Goal: Task Accomplishment & Management: Manage account settings

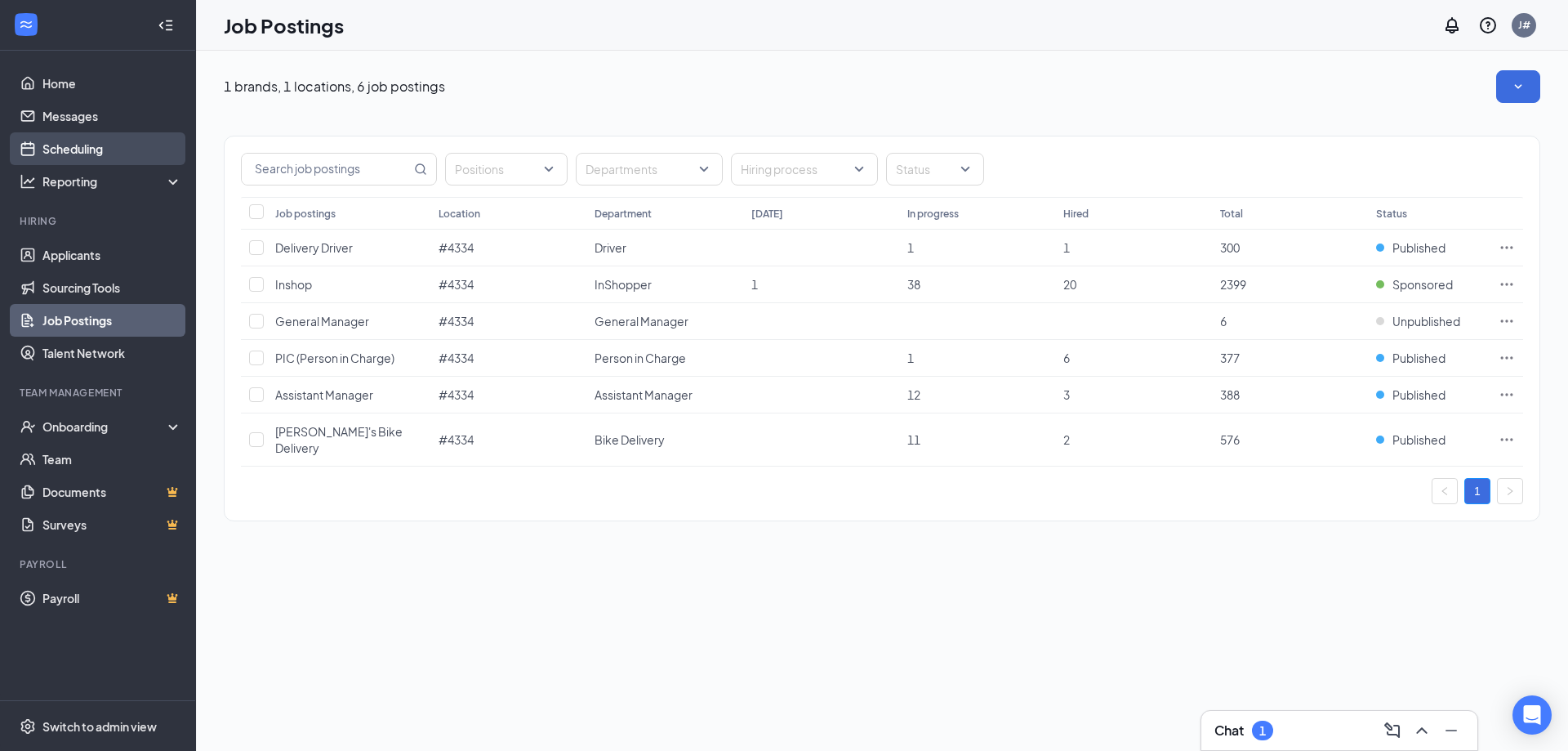
click at [86, 157] on link "Scheduling" at bounding box center [112, 148] width 140 height 33
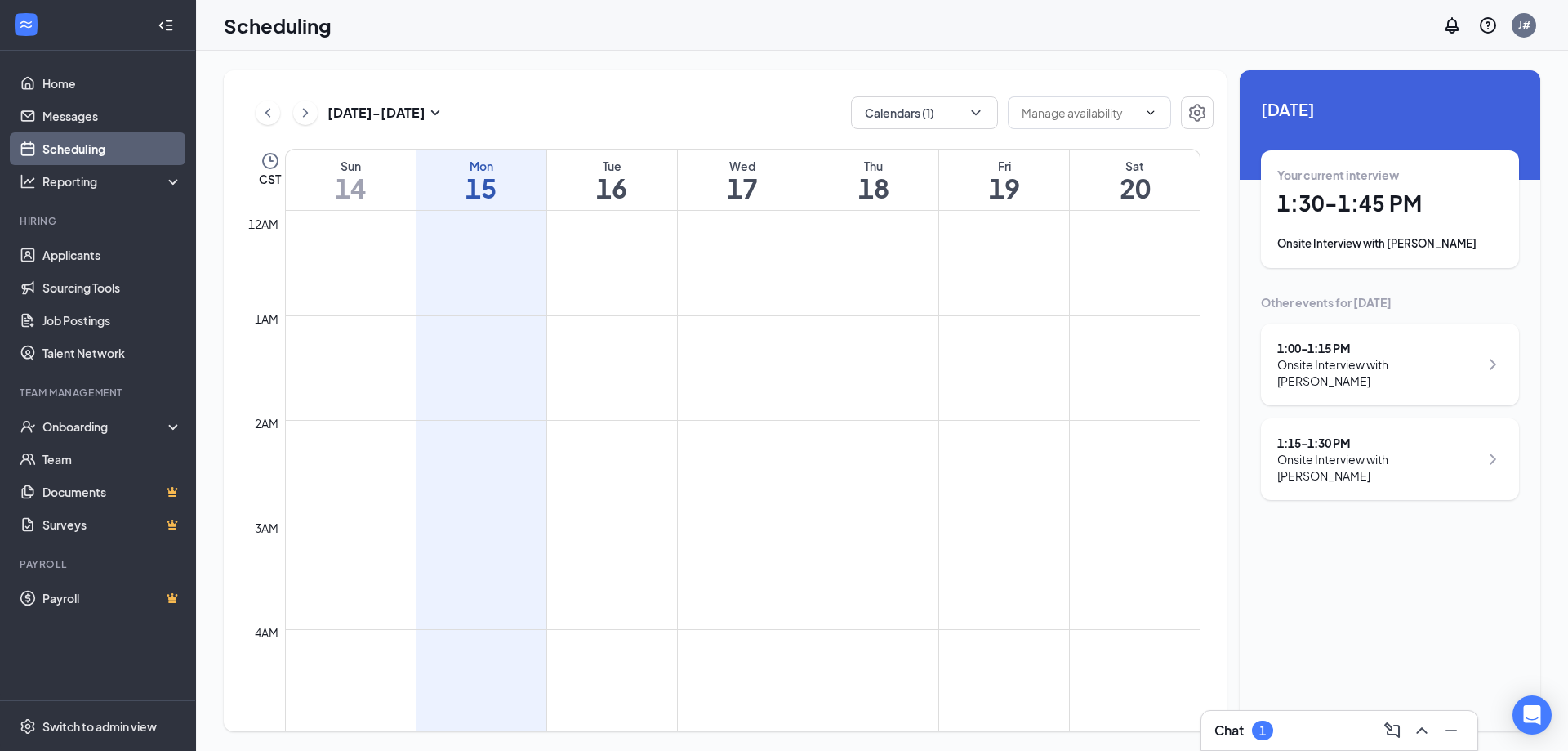
scroll to position [803, 0]
click at [97, 255] on link "Applicants" at bounding box center [112, 255] width 140 height 33
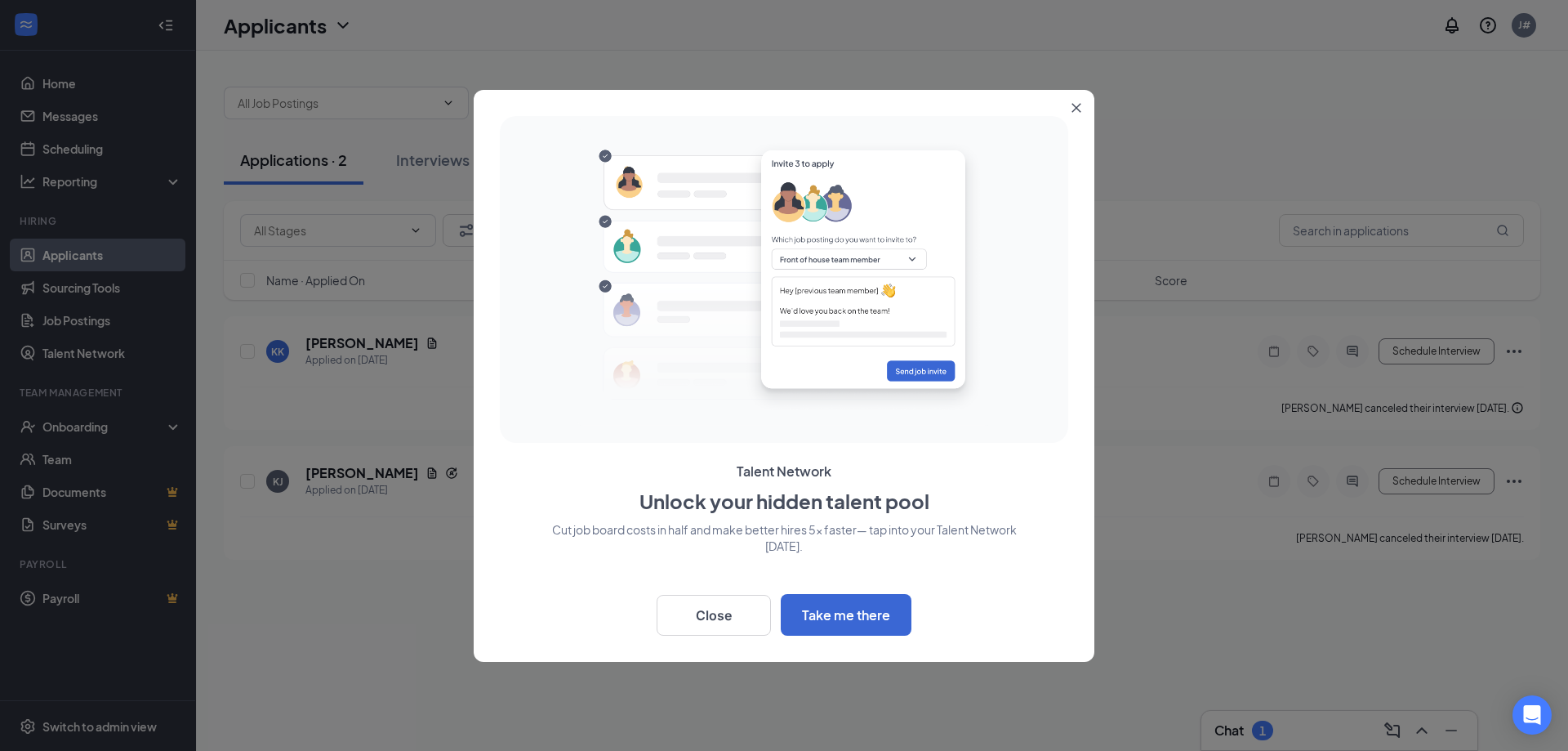
click at [1076, 100] on button "Close" at bounding box center [1079, 104] width 30 height 30
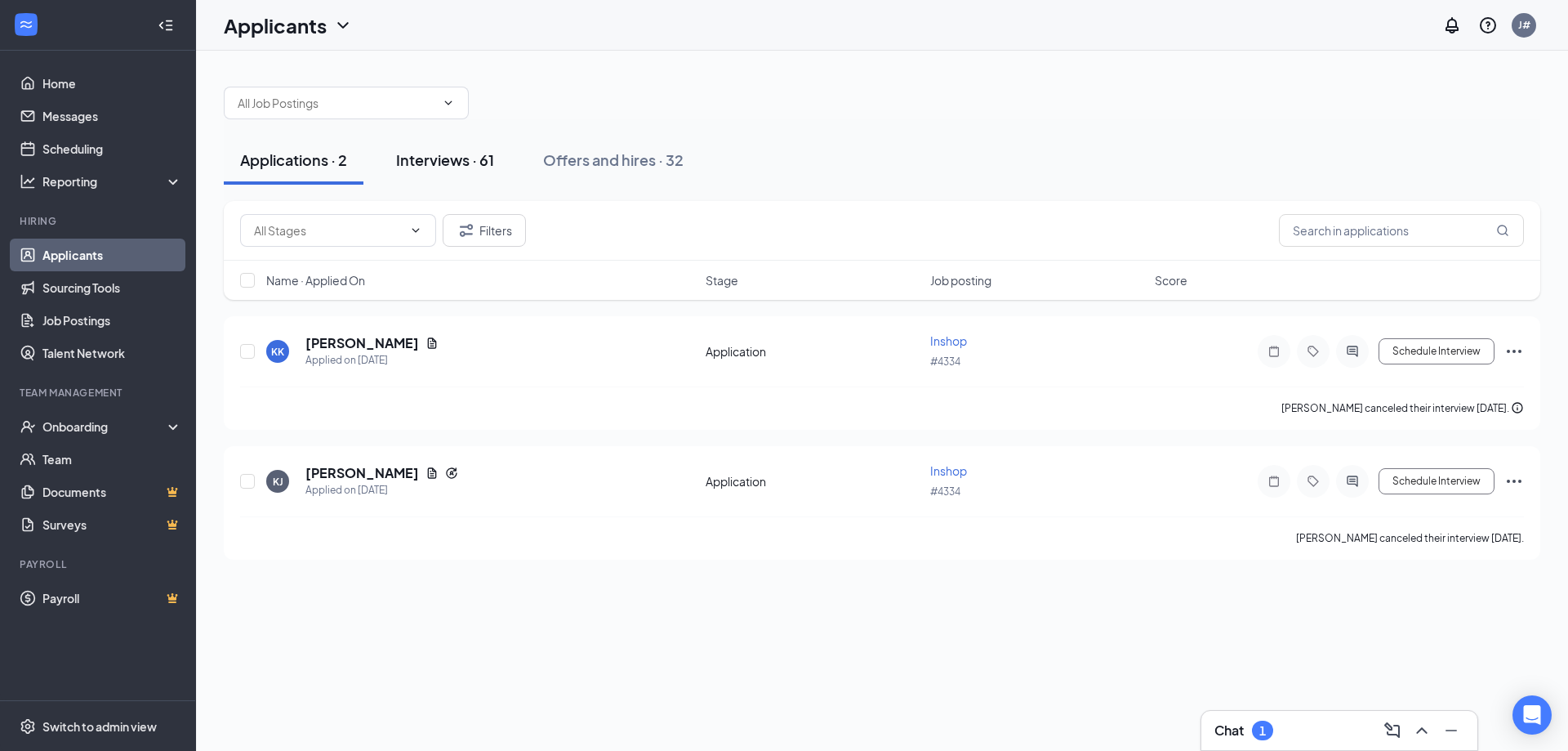
click at [442, 151] on div "Interviews · 61" at bounding box center [445, 160] width 98 height 20
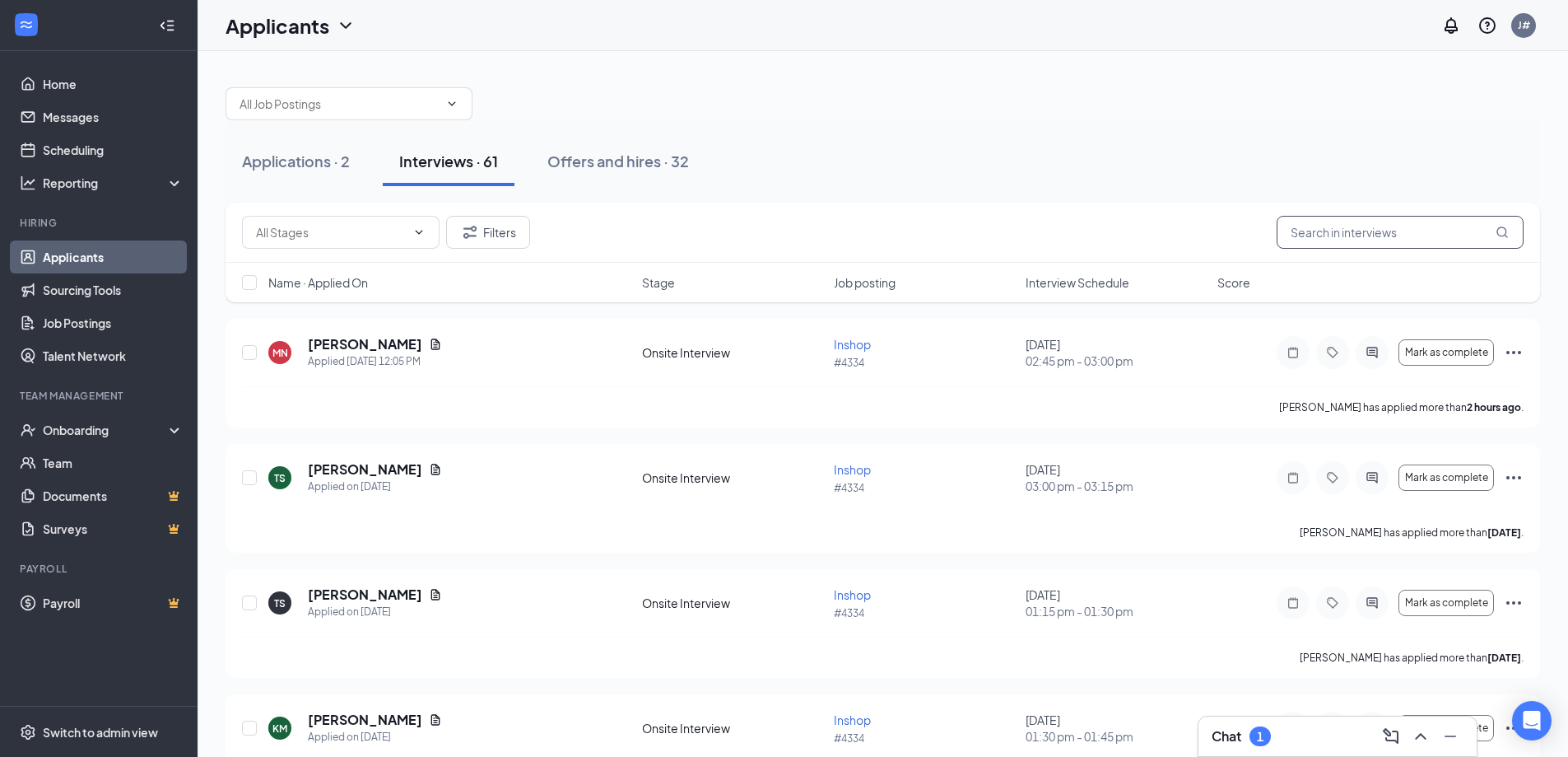
click at [1361, 230] on input "text" at bounding box center [1400, 232] width 247 height 33
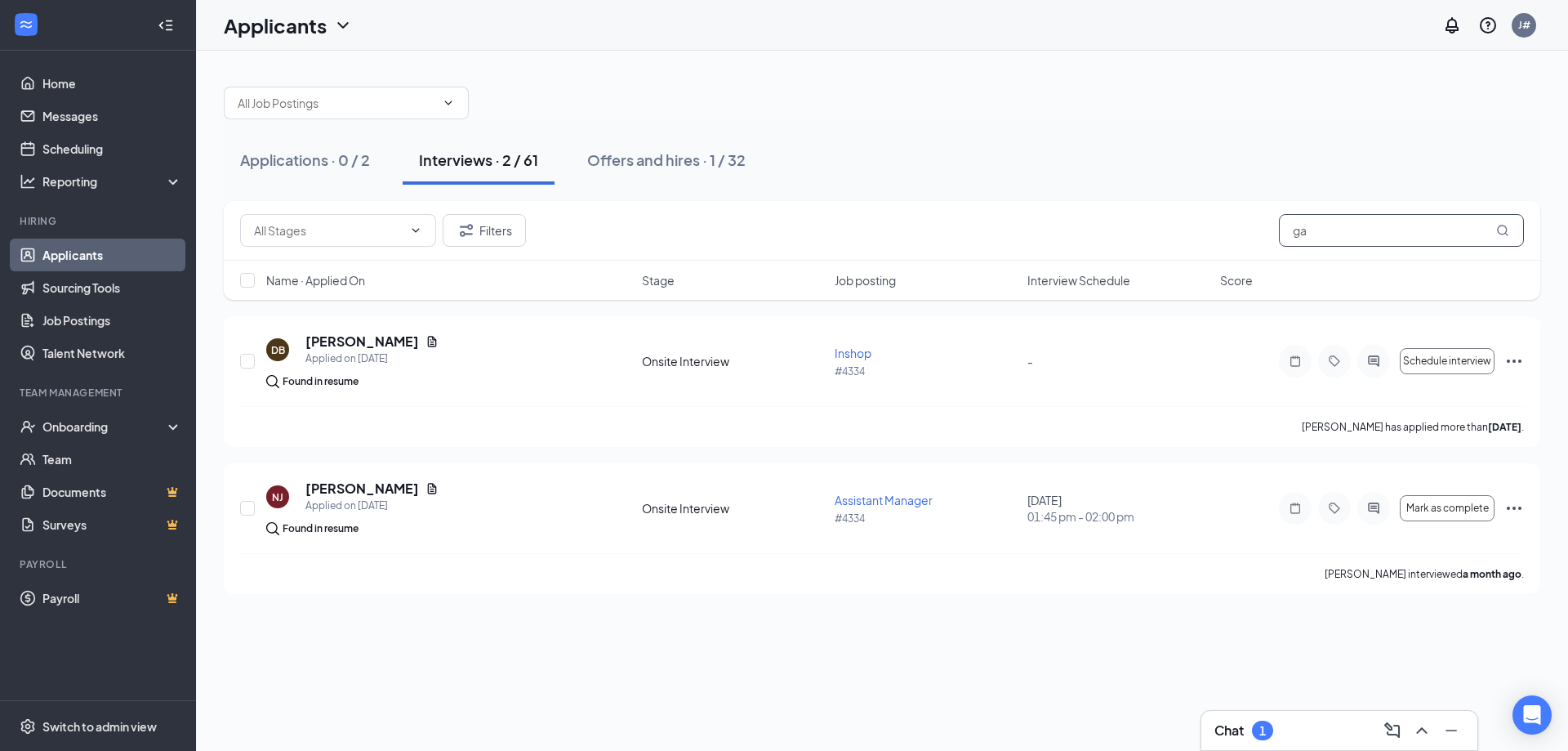
type input "g"
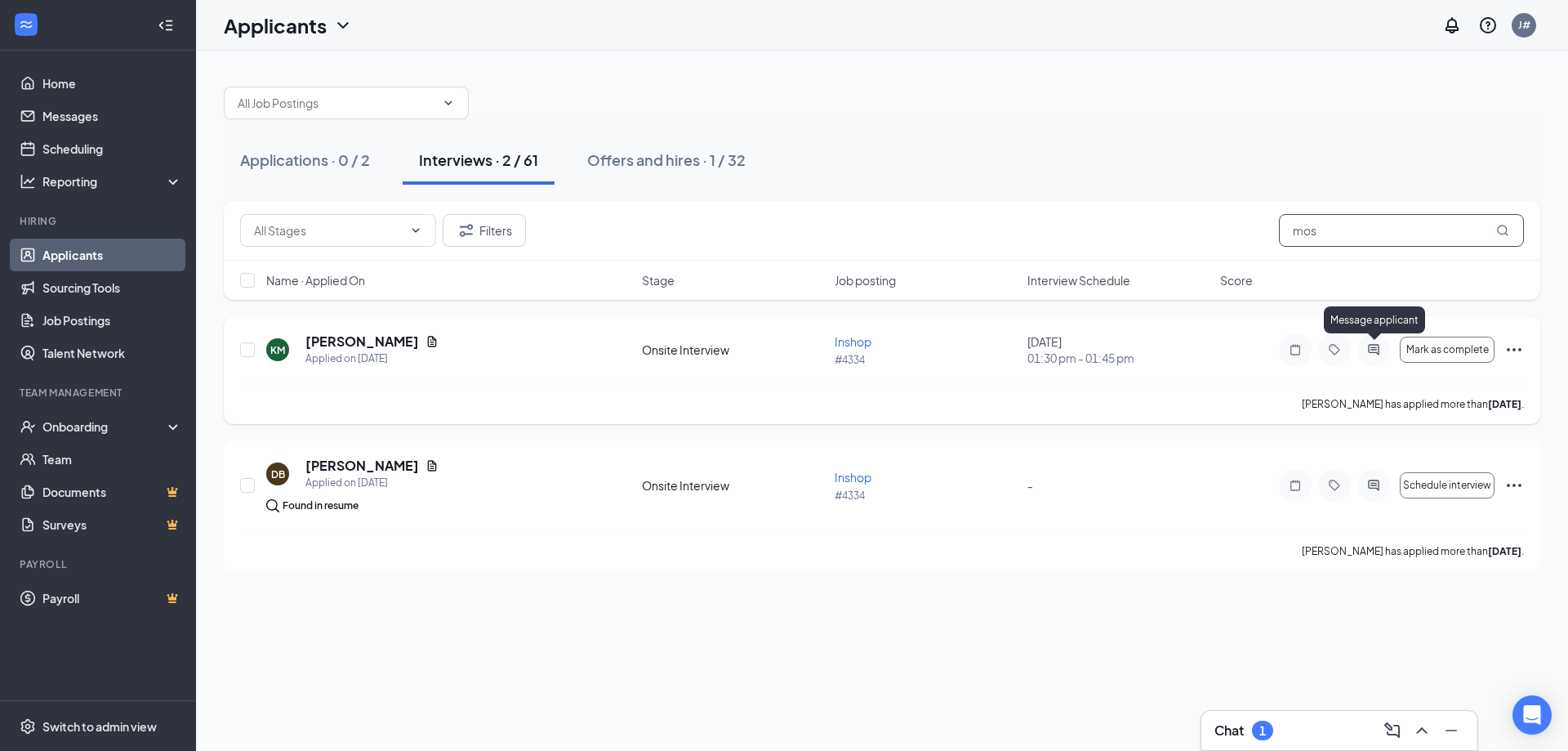
type input "mos"
click at [1366, 353] on icon "ActiveChat" at bounding box center [1373, 349] width 19 height 13
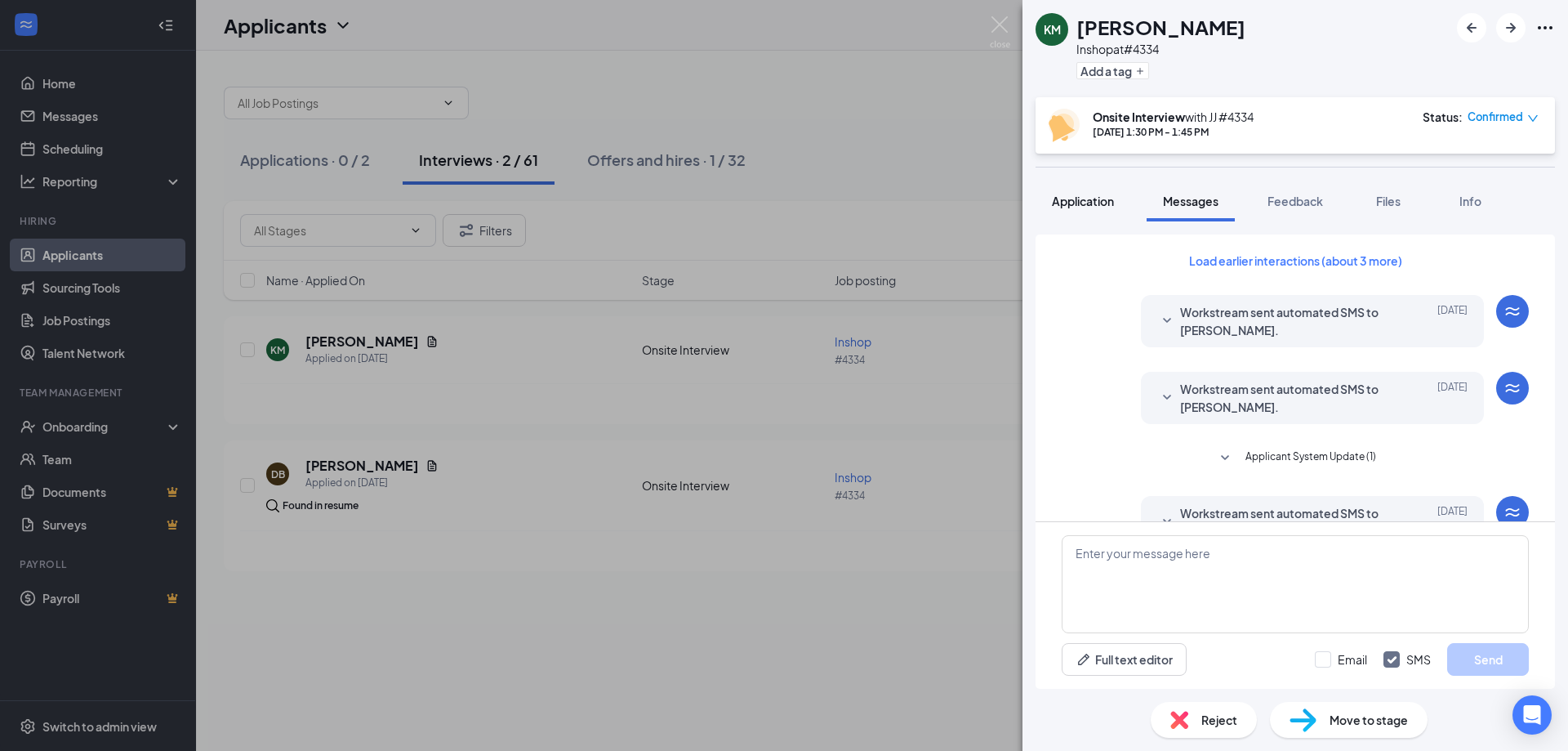
click at [1101, 203] on span "Application" at bounding box center [1083, 200] width 62 height 14
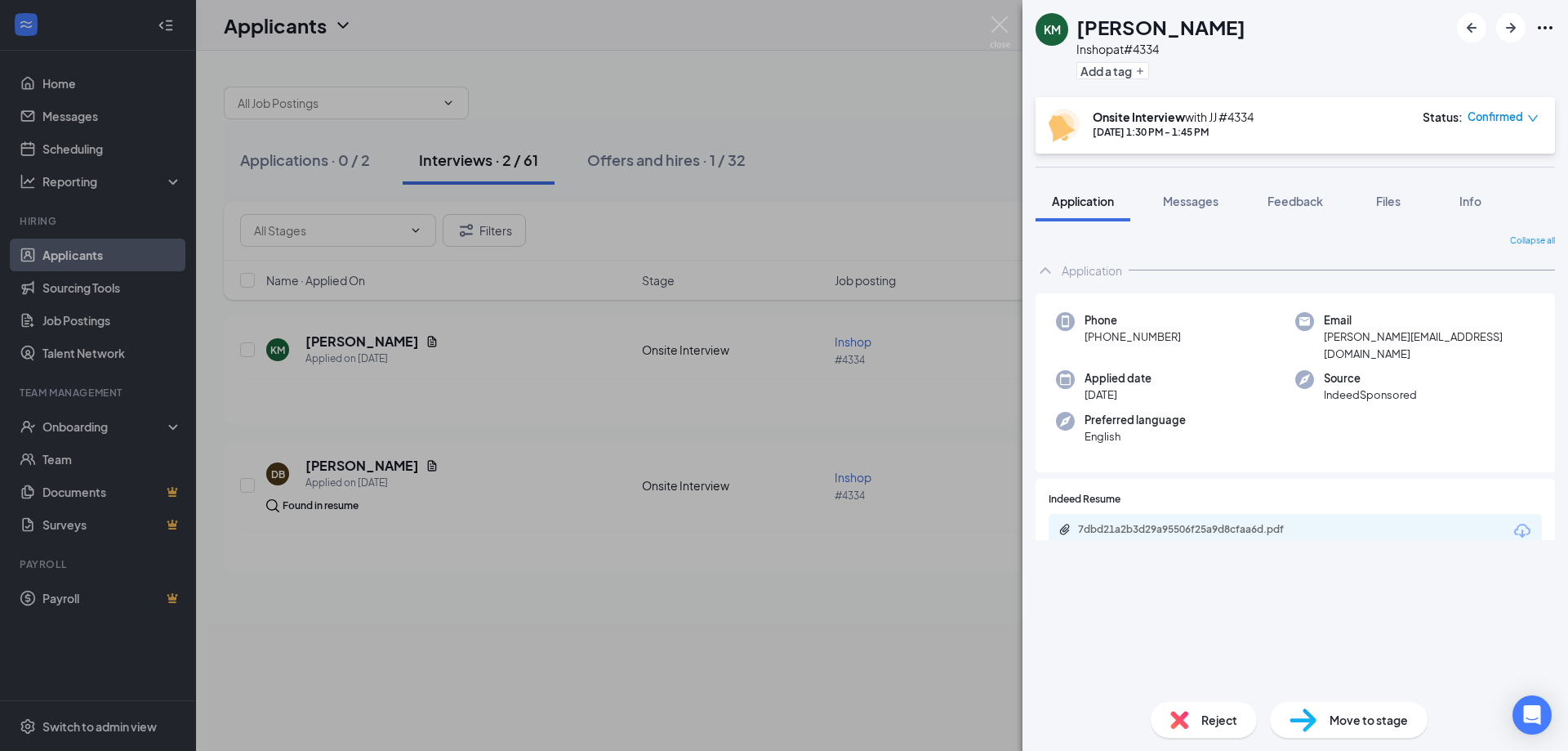
drag, startPoint x: 1134, startPoint y: 676, endPoint x: 1093, endPoint y: 682, distance: 41.4
drag, startPoint x: 1093, startPoint y: 682, endPoint x: 1414, endPoint y: 491, distance: 373.5
click at [1414, 491] on div at bounding box center [1331, 499] width 421 height 15
click at [1406, 514] on div "7dbd21a2b3d29a95506f25a9d8cfaa6d.pdf" at bounding box center [1295, 531] width 493 height 35
click at [1190, 523] on div "7dbd21a2b3d29a95506f25a9d8cfaa6d.pdf" at bounding box center [1192, 529] width 228 height 13
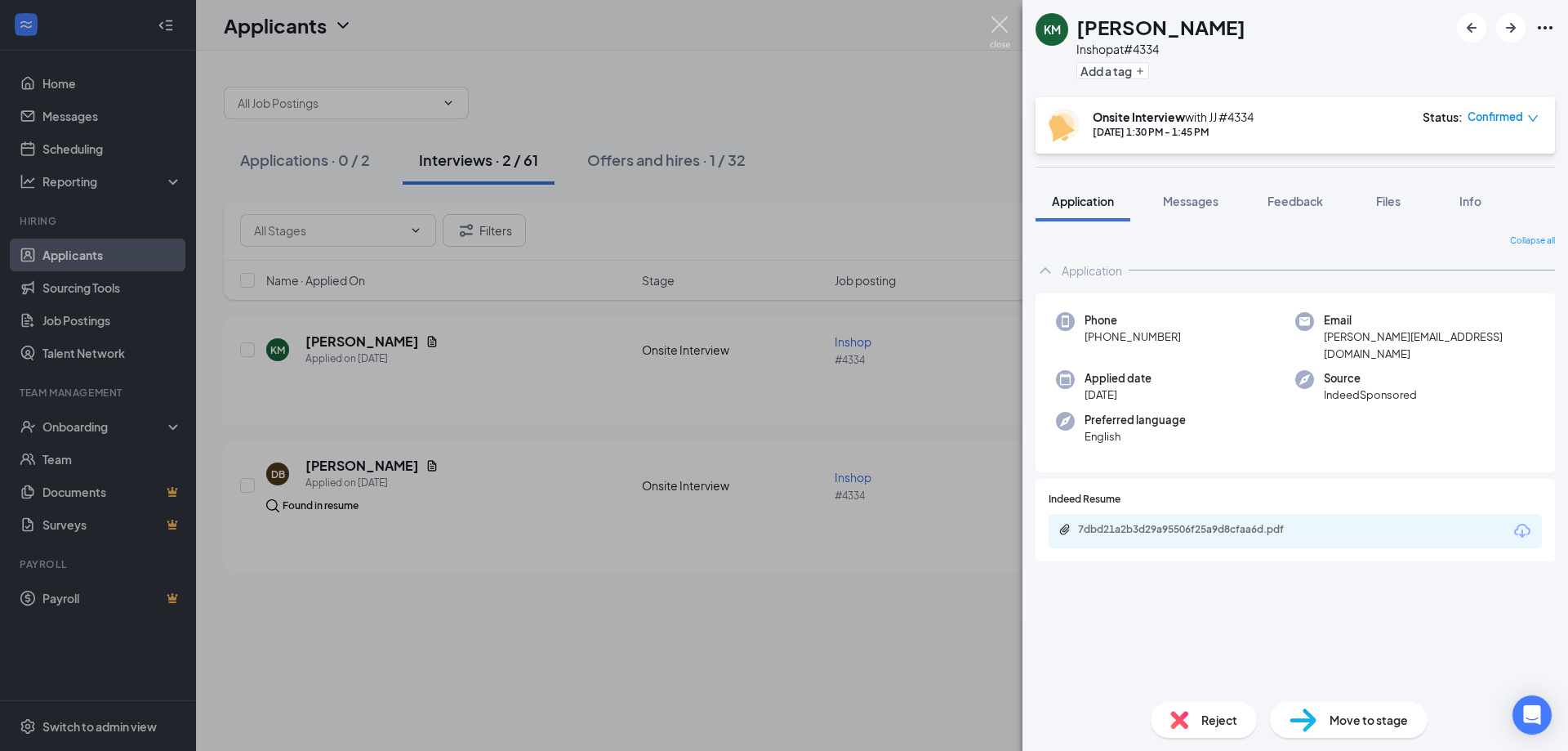
click at [1002, 24] on img at bounding box center [1001, 32] width 20 height 32
